Goal: Check status: Check status

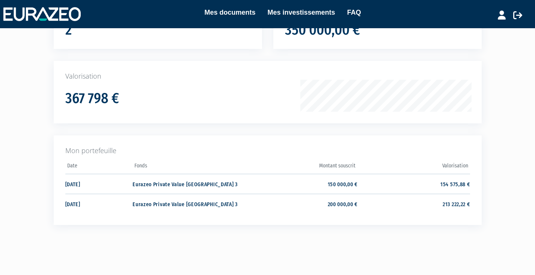
scroll to position [88, 0]
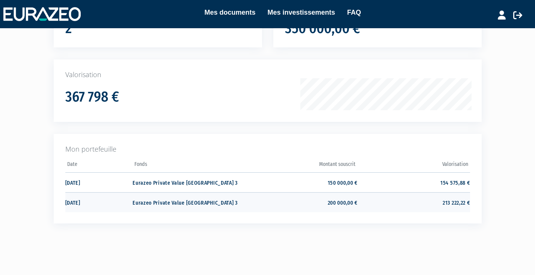
click at [369, 202] on td "213 222,22 €" at bounding box center [414, 202] width 112 height 20
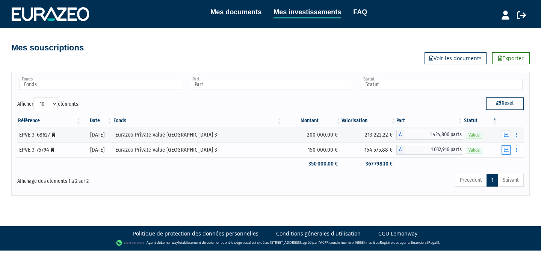
click at [507, 150] on icon "button" at bounding box center [506, 149] width 5 height 5
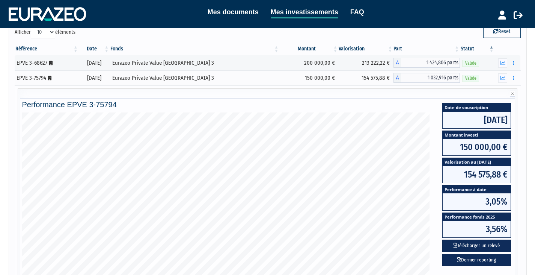
scroll to position [72, 0]
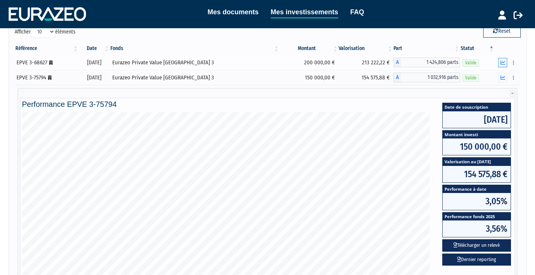
click at [506, 62] on button "button" at bounding box center [503, 62] width 9 height 9
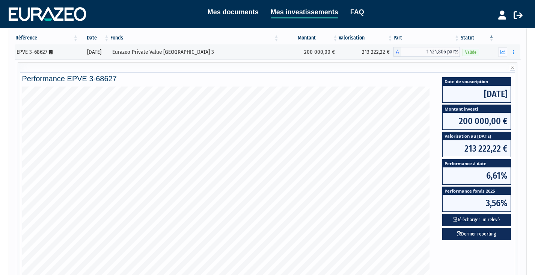
scroll to position [82, 0]
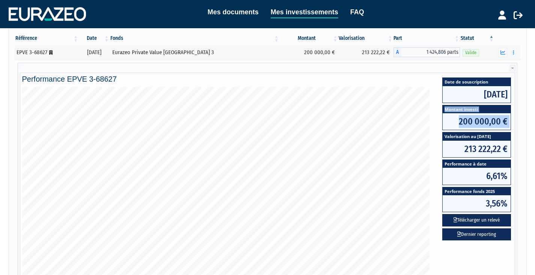
drag, startPoint x: 440, startPoint y: 136, endPoint x: 439, endPoint y: 118, distance: 18.8
click at [439, 118] on div "Date de souscription 24/07/2024 Montant investi 200 000,00 € Valorisation au 05…" at bounding box center [477, 164] width 84 height 155
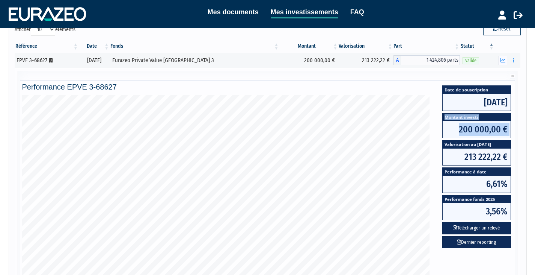
scroll to position [74, 0]
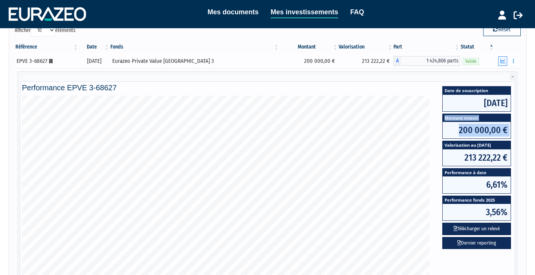
click at [503, 63] on icon "button" at bounding box center [503, 61] width 5 height 5
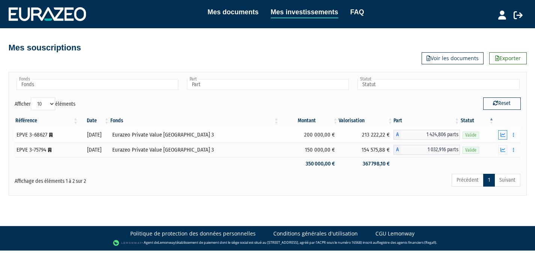
scroll to position [0, 0]
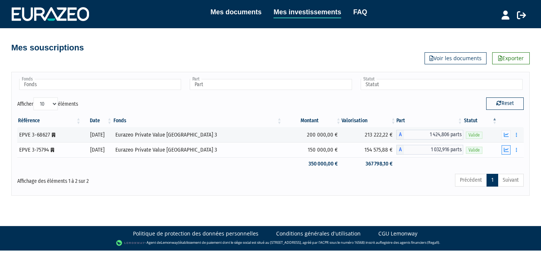
click at [507, 154] on button "button" at bounding box center [506, 149] width 9 height 9
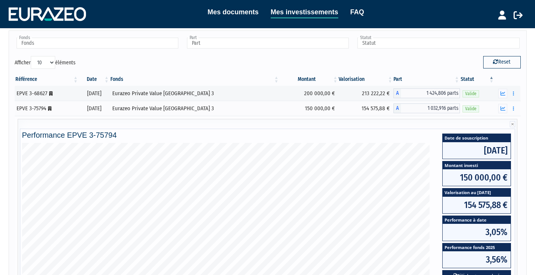
scroll to position [44, 0]
